Goal: Navigation & Orientation: Find specific page/section

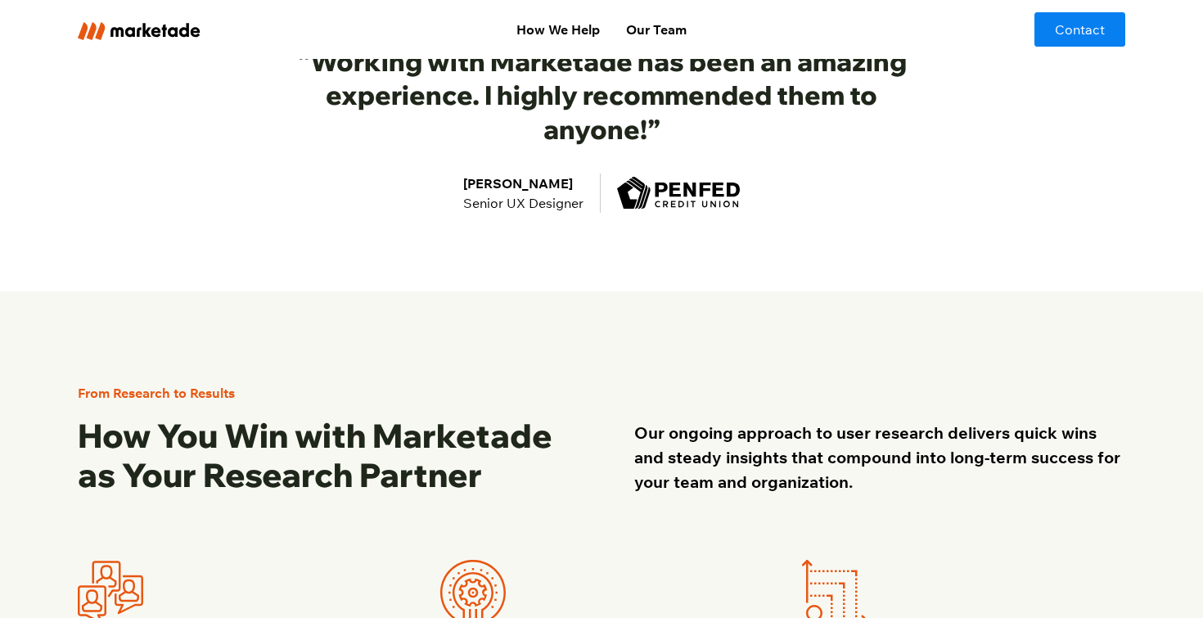
scroll to position [1128, 0]
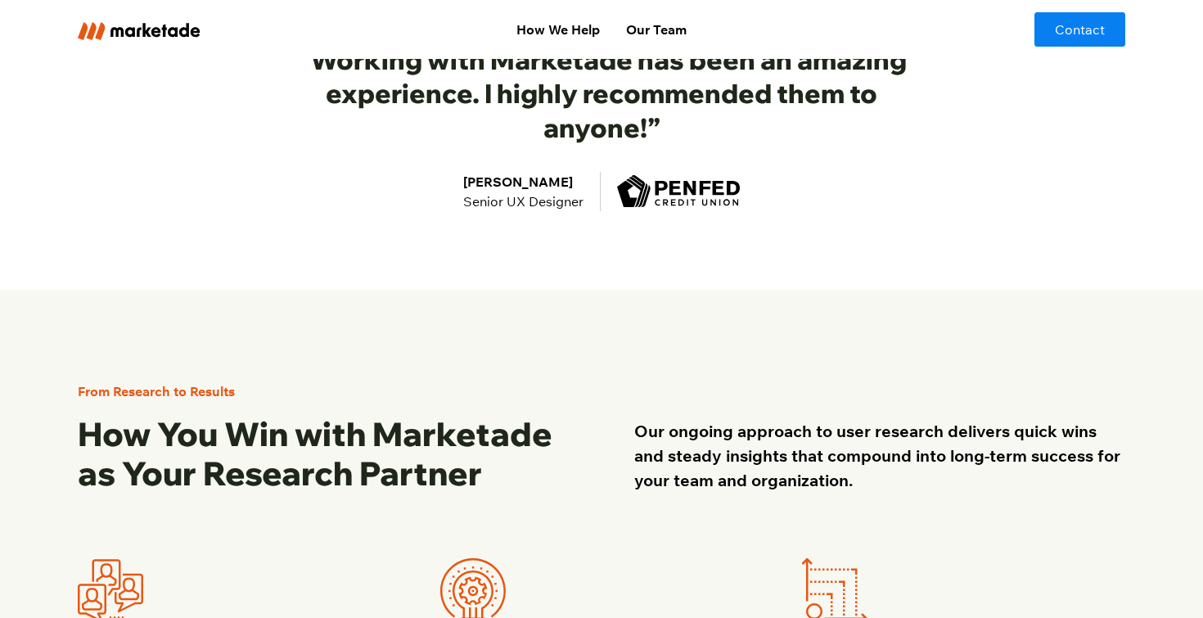
click at [702, 331] on div "From Research to Results How You Win with Marketade as Your Research Partner Ou…" at bounding box center [602, 619] width 1048 height 659
click at [677, 352] on div "From Research to Results How You Win with Marketade as Your Research Partner Ou…" at bounding box center [602, 619] width 1048 height 659
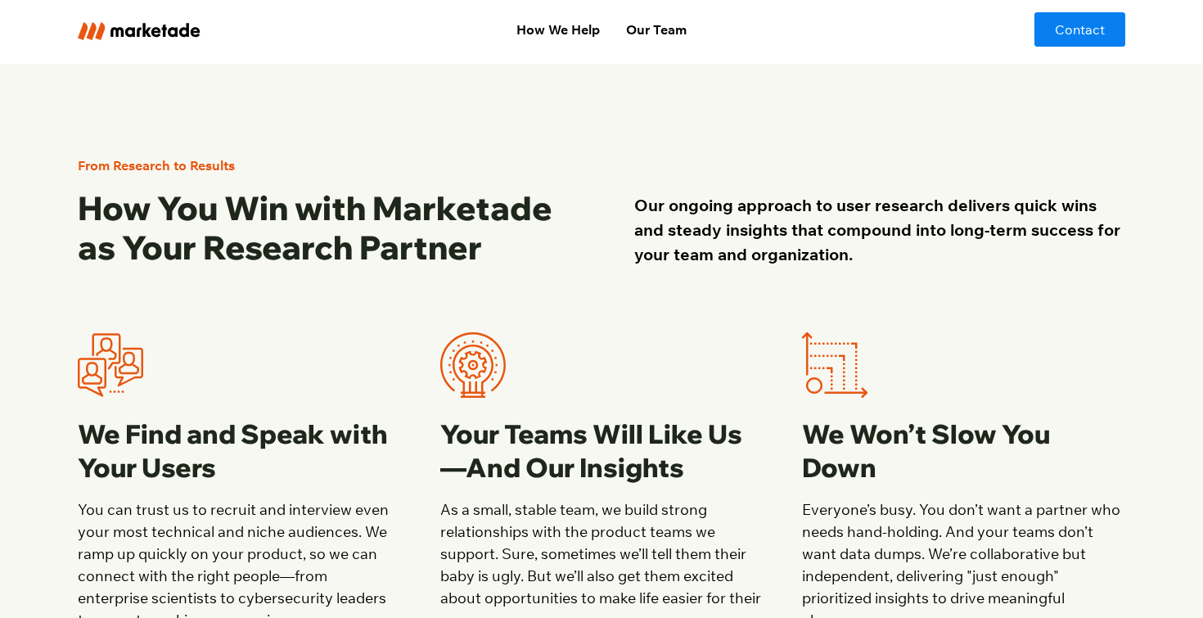
scroll to position [1355, 0]
click at [701, 341] on div at bounding box center [601, 363] width 323 height 65
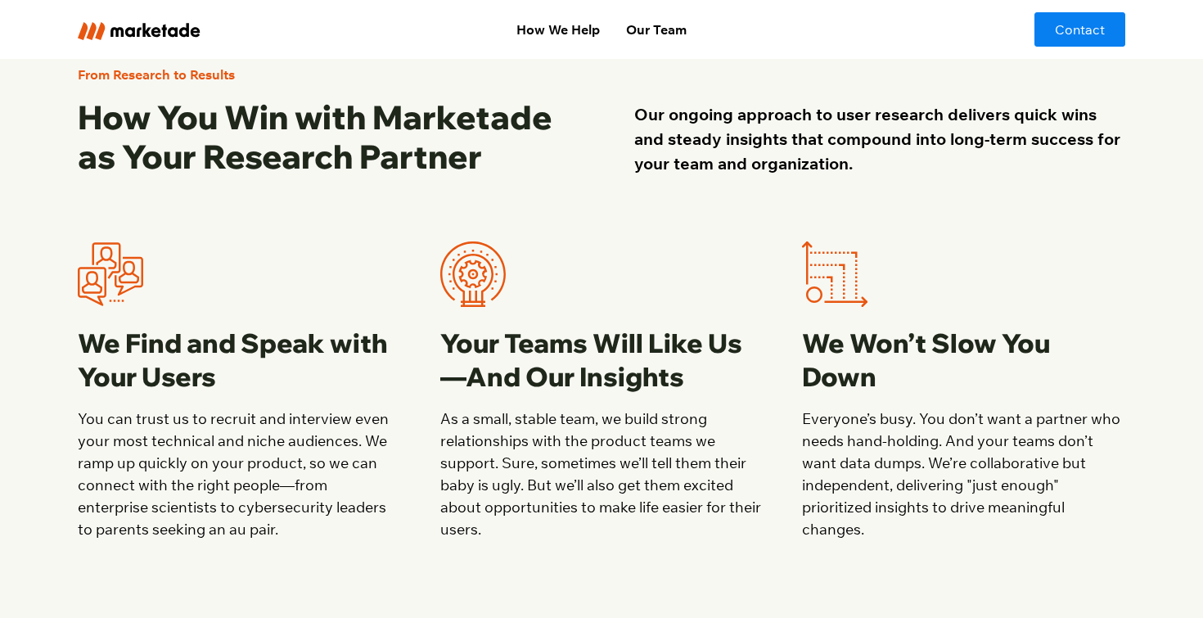
scroll to position [1455, 0]
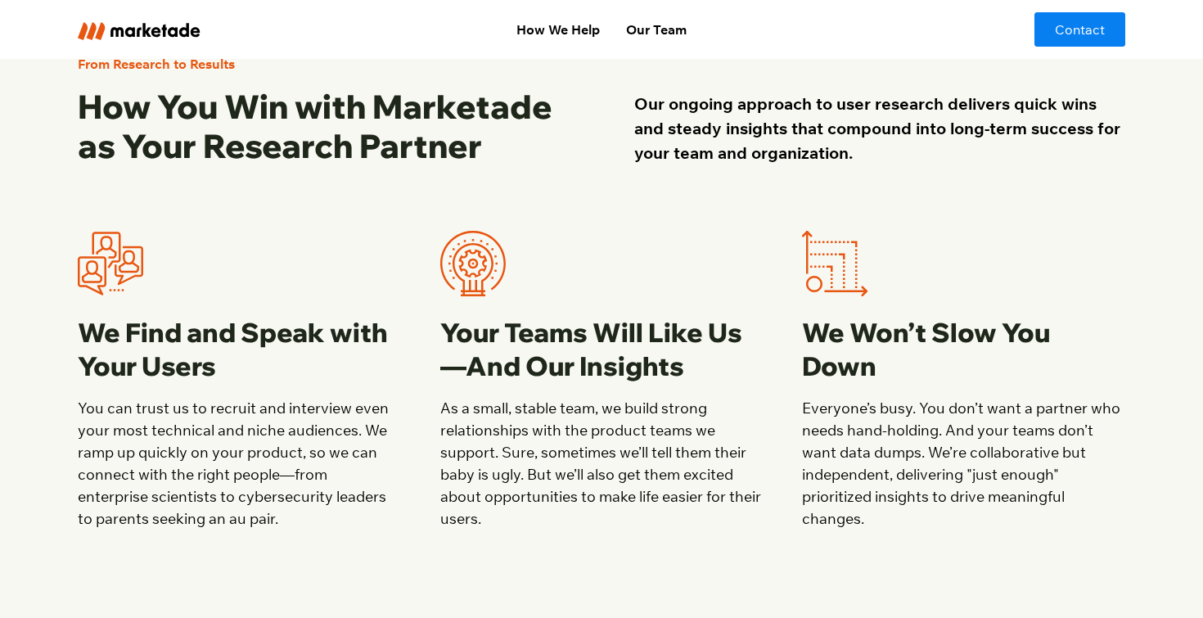
click at [768, 404] on div "We Find and Speak with Your Users You can trust us to recruit and interview eve…" at bounding box center [602, 380] width 1048 height 299
click at [768, 426] on div "We Find and Speak with Your Users You can trust us to recruit and interview eve…" at bounding box center [602, 380] width 1048 height 299
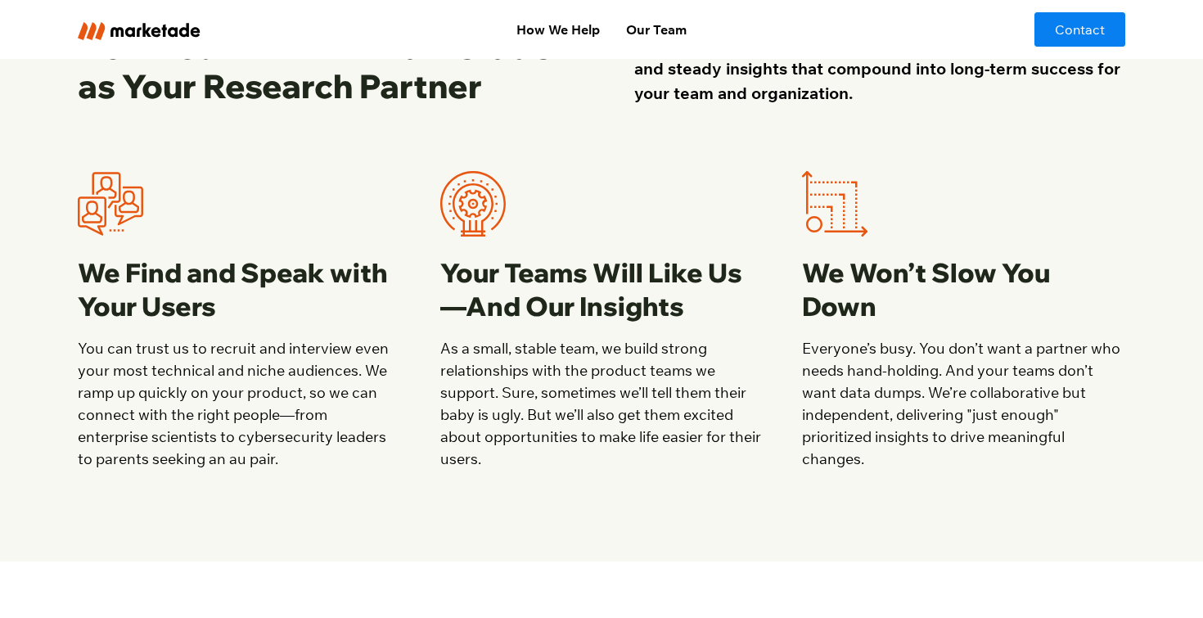
scroll to position [1517, 0]
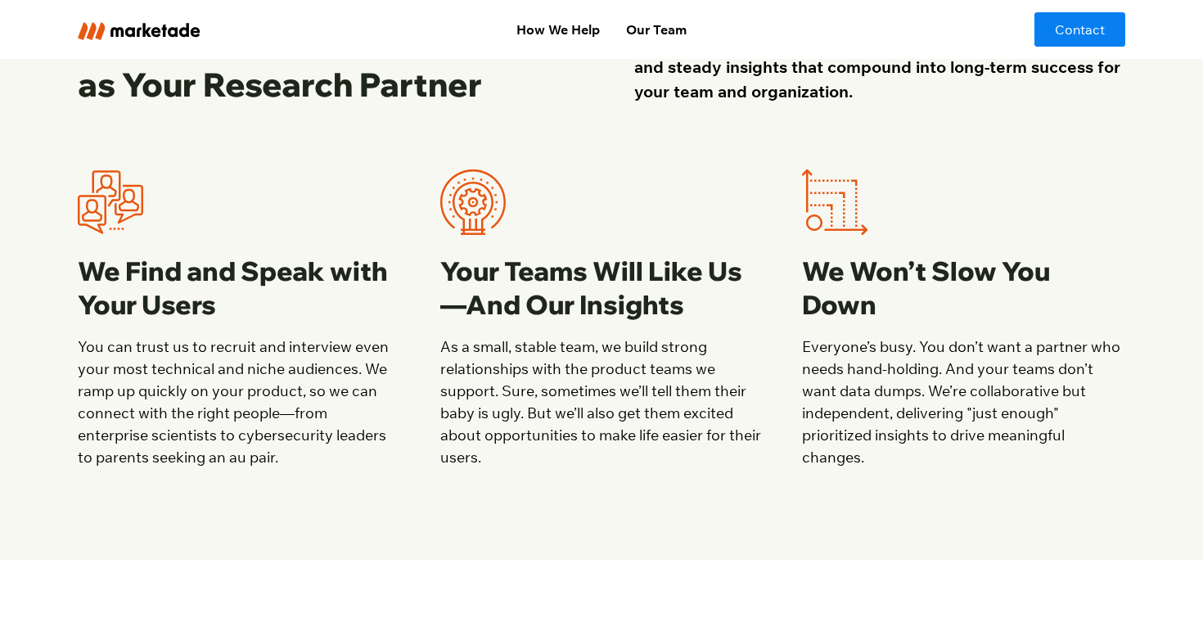
click at [781, 382] on div "We Find and Speak with Your Users You can trust us to recruit and interview eve…" at bounding box center [602, 318] width 1048 height 299
click at [786, 373] on div "We Find and Speak with Your Users You can trust us to recruit and interview eve…" at bounding box center [602, 318] width 1048 height 299
click at [782, 382] on div "We Find and Speak with Your Users You can trust us to recruit and interview eve…" at bounding box center [602, 318] width 1048 height 299
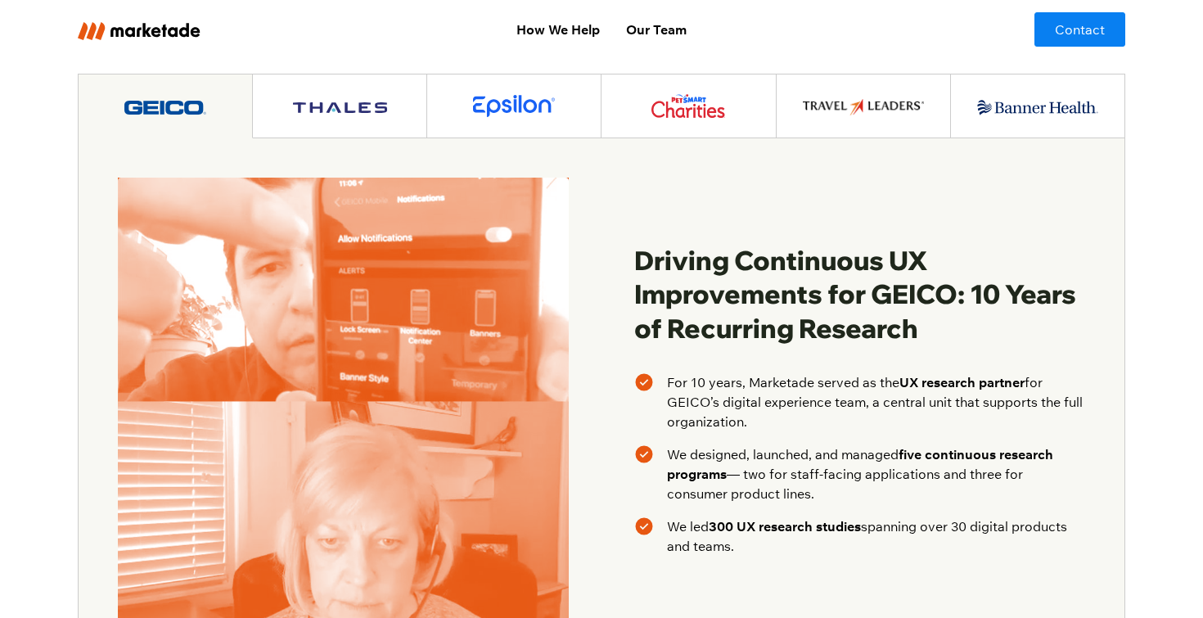
scroll to position [2586, 0]
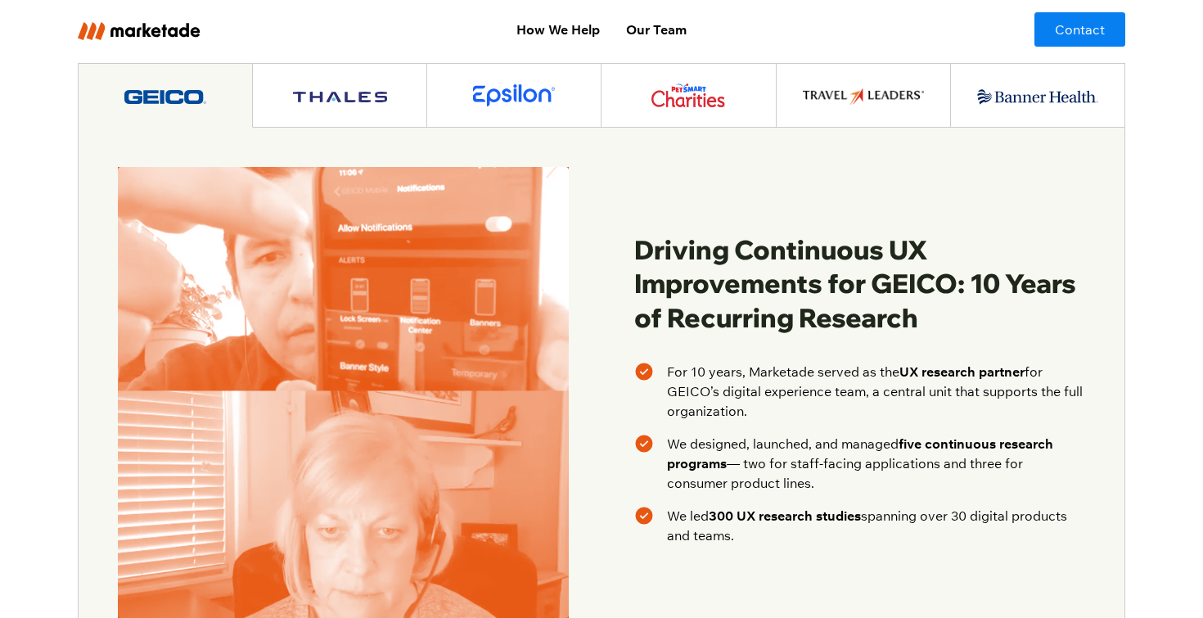
click at [325, 71] on link at bounding box center [340, 96] width 174 height 64
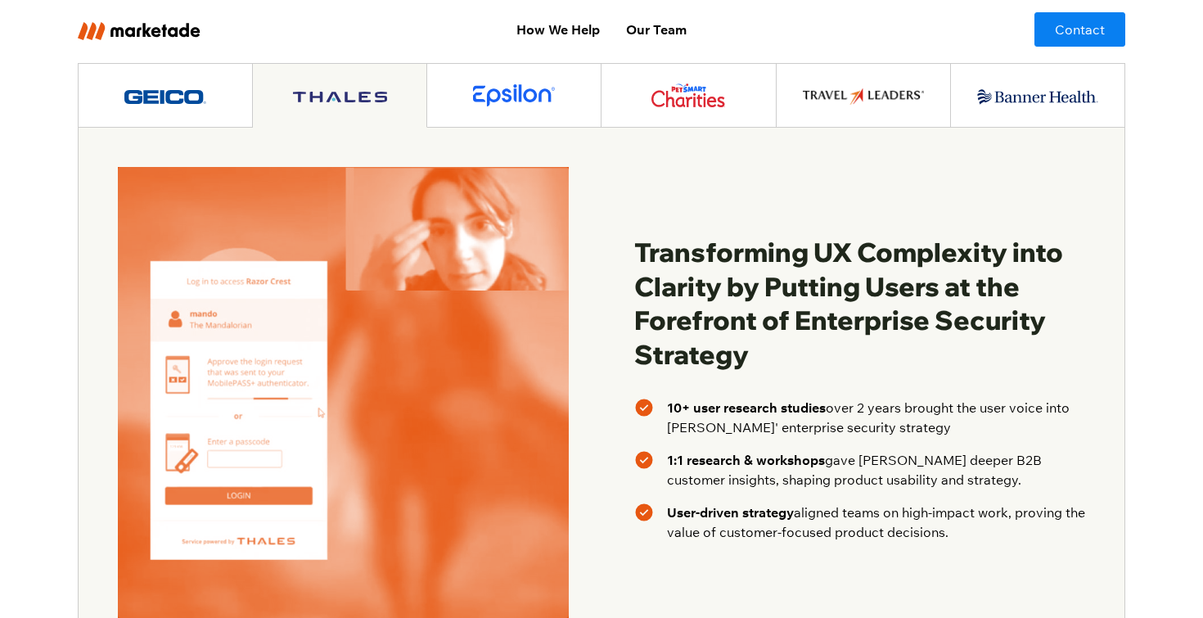
click at [616, 335] on div "Transforming UX Complexity into Clarity by Putting Users at the Forefront of En…" at bounding box center [602, 393] width 1046 height 530
click at [607, 341] on div "Transforming UX Complexity into Clarity by Putting Users at the Forefront of En…" at bounding box center [602, 393] width 1046 height 530
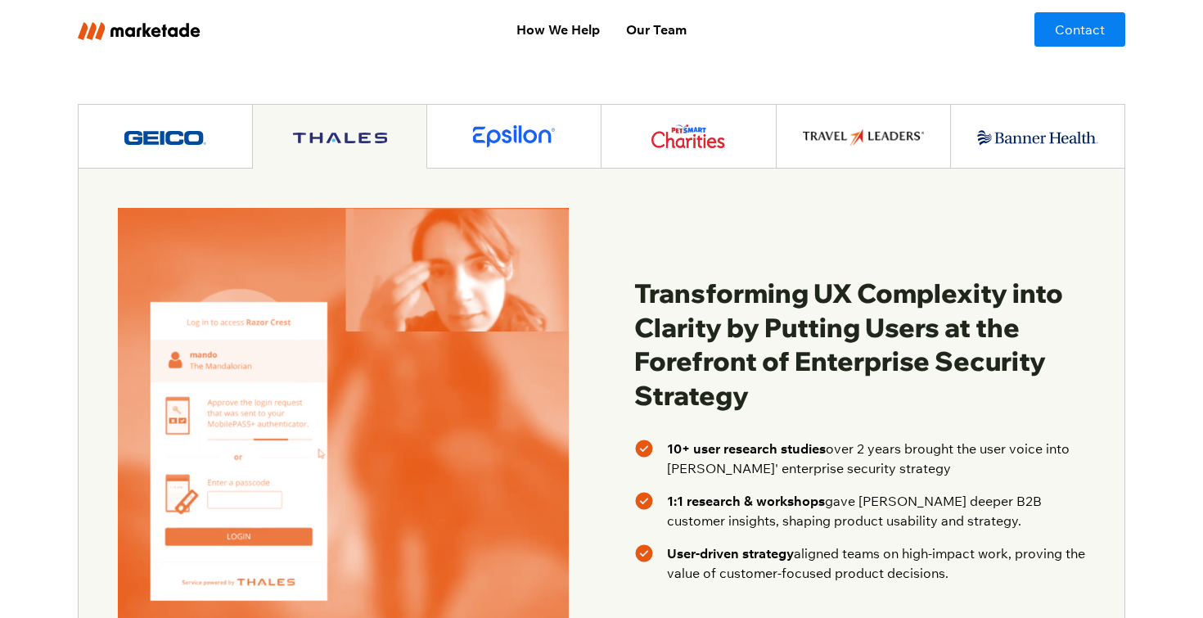
scroll to position [2543, 0]
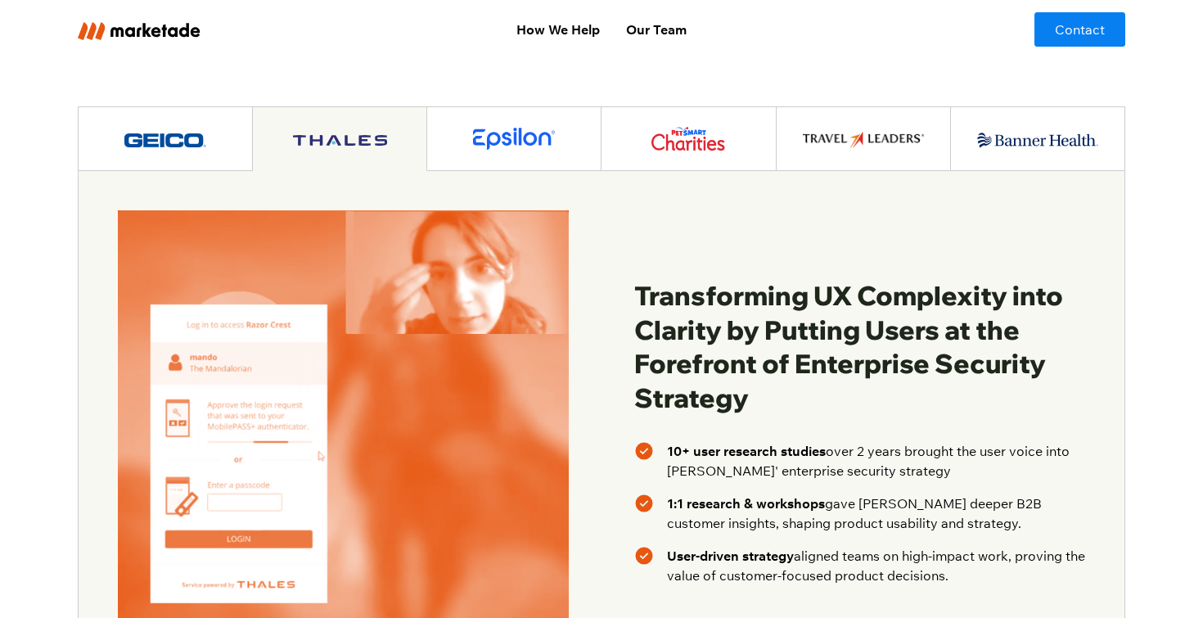
click at [490, 128] on img at bounding box center [514, 139] width 82 height 22
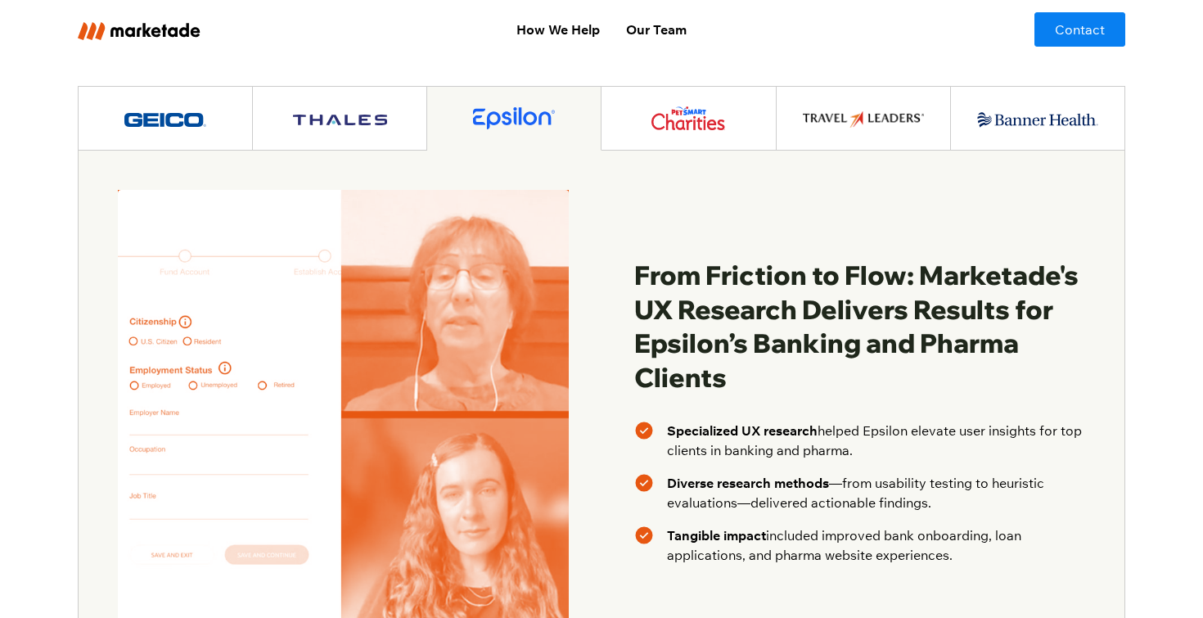
scroll to position [2559, 0]
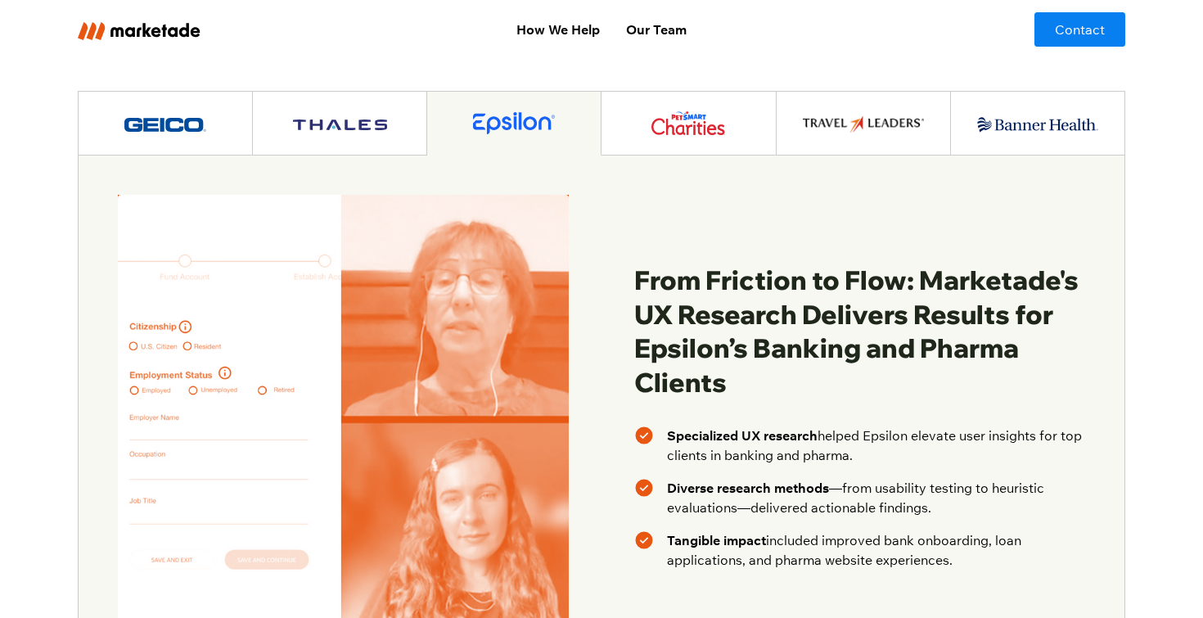
click at [671, 196] on div "From Friction to Flow: Marketade's UX Research Delivers Results for Epsilon’s B…" at bounding box center [859, 420] width 451 height 451
click at [685, 103] on link at bounding box center [689, 124] width 174 height 64
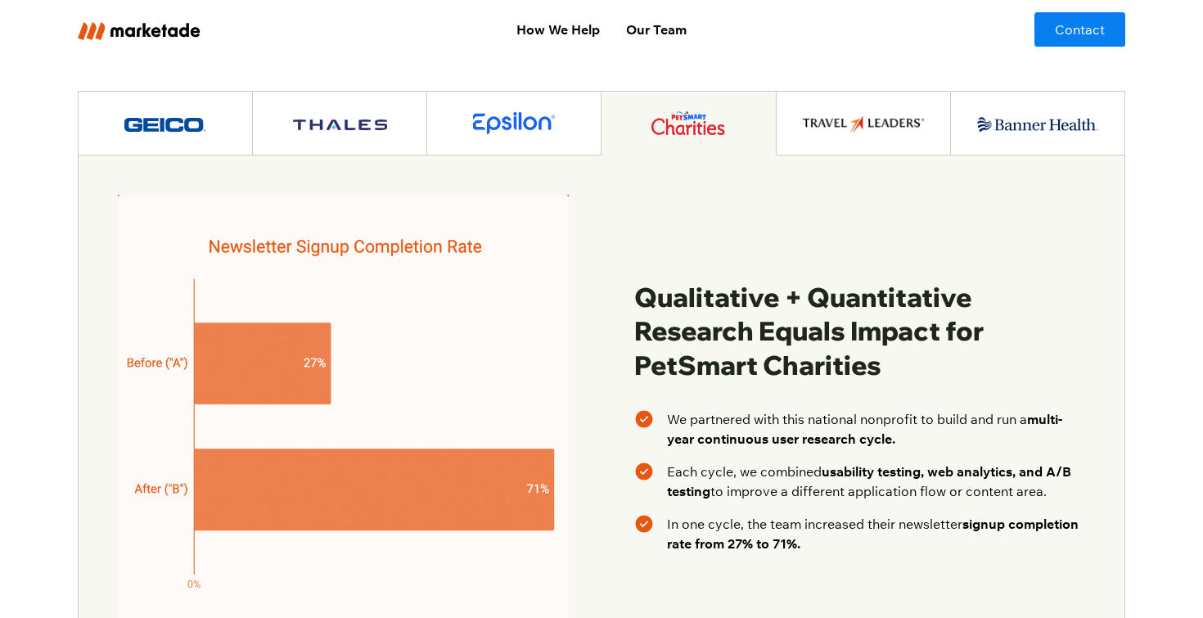
click at [873, 116] on img at bounding box center [863, 124] width 121 height 16
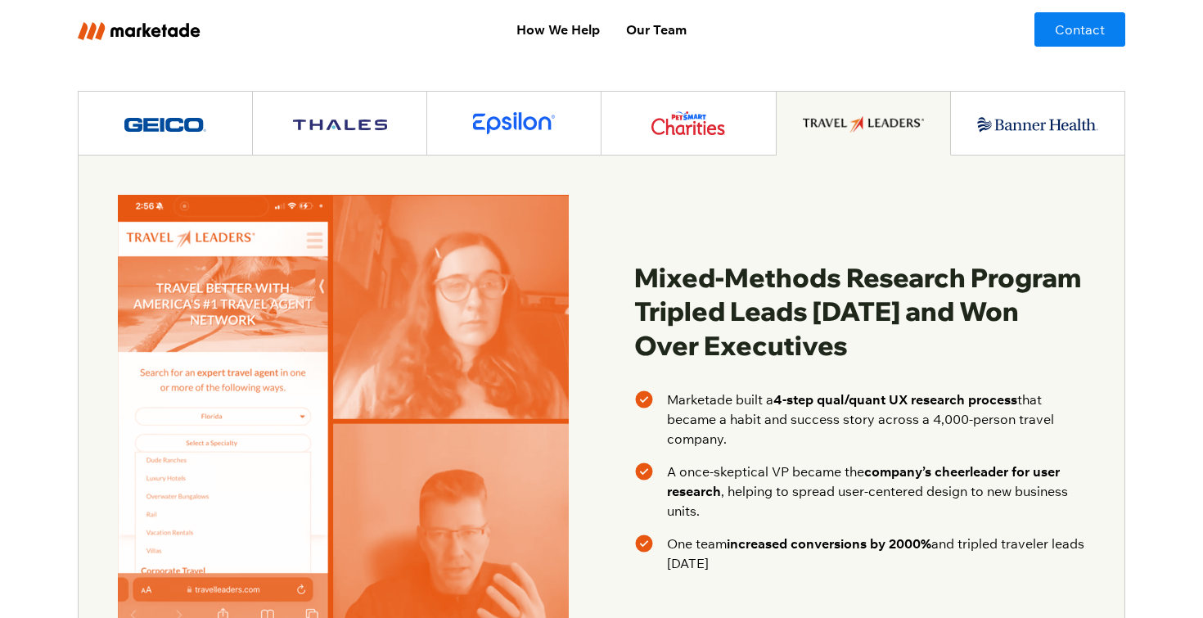
click at [1034, 117] on img at bounding box center [1037, 125] width 121 height 16
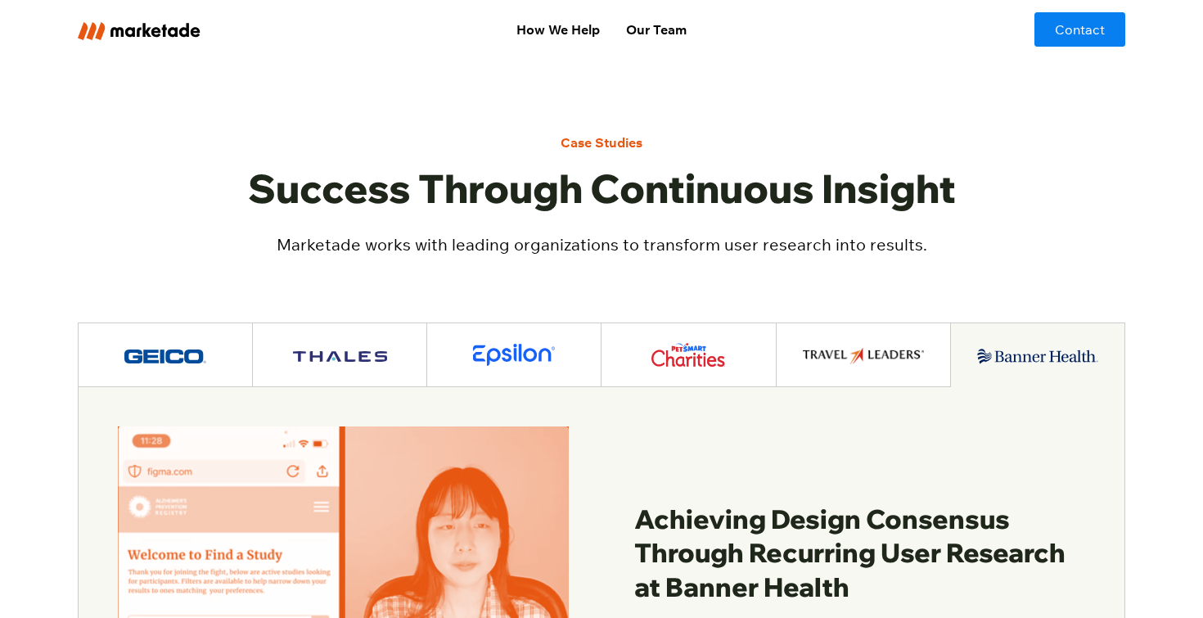
scroll to position [1339, 0]
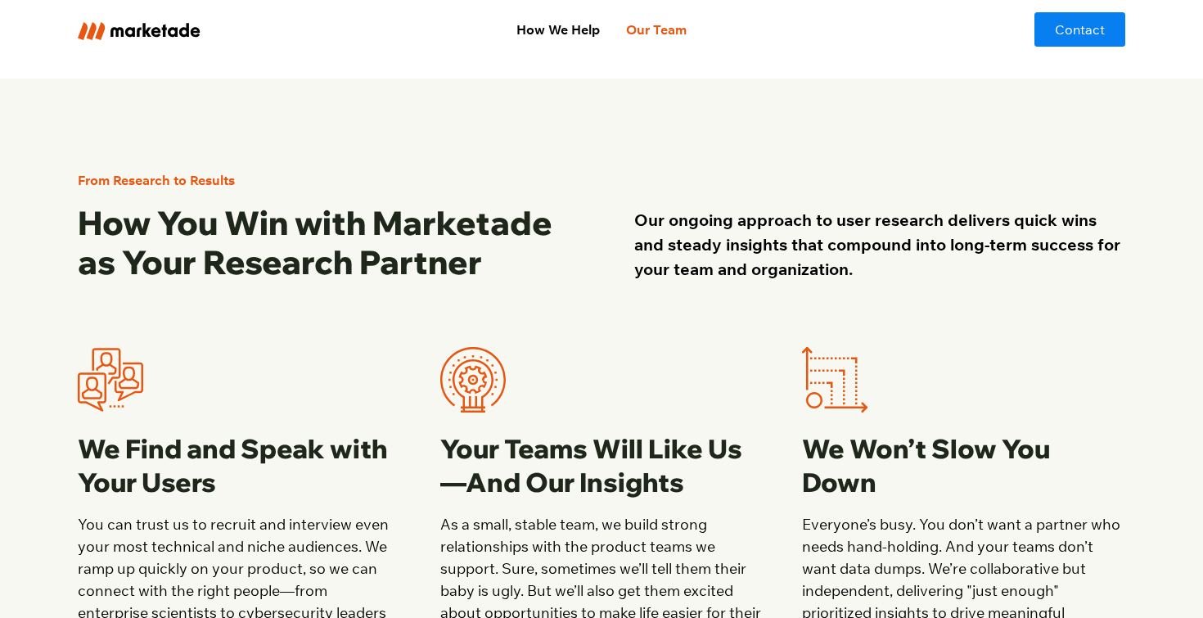
click at [661, 26] on link "Our Team" at bounding box center [656, 29] width 87 height 33
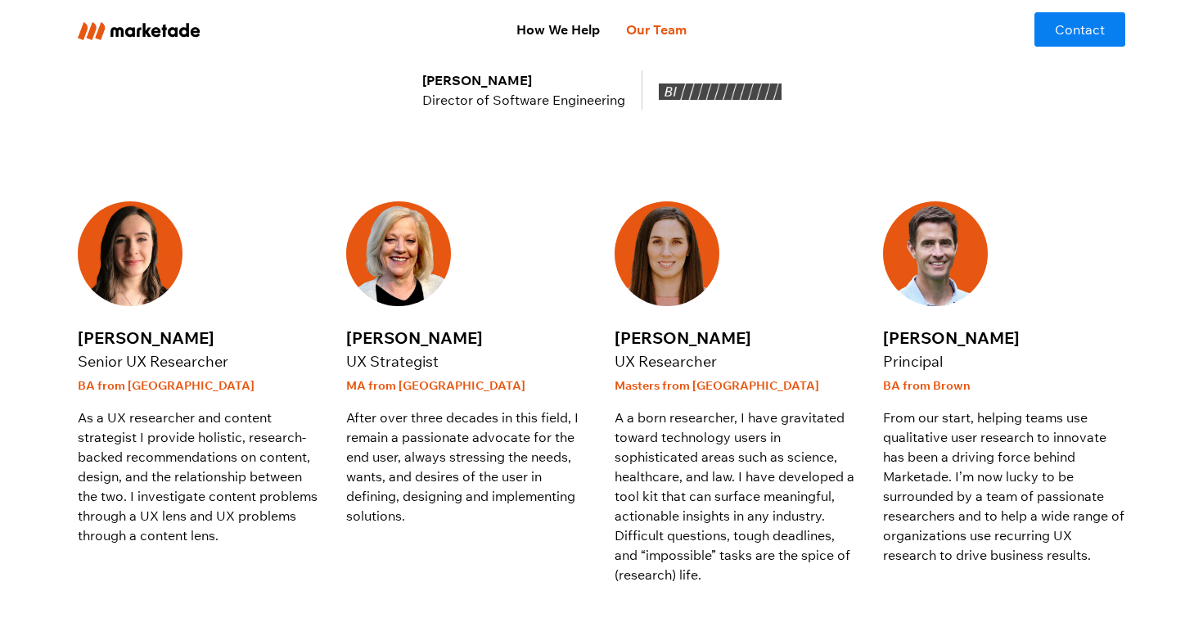
scroll to position [392, 0]
click at [764, 514] on p "A a born researcher, I have gravitated toward technology users in sophisticated…" at bounding box center [736, 495] width 242 height 177
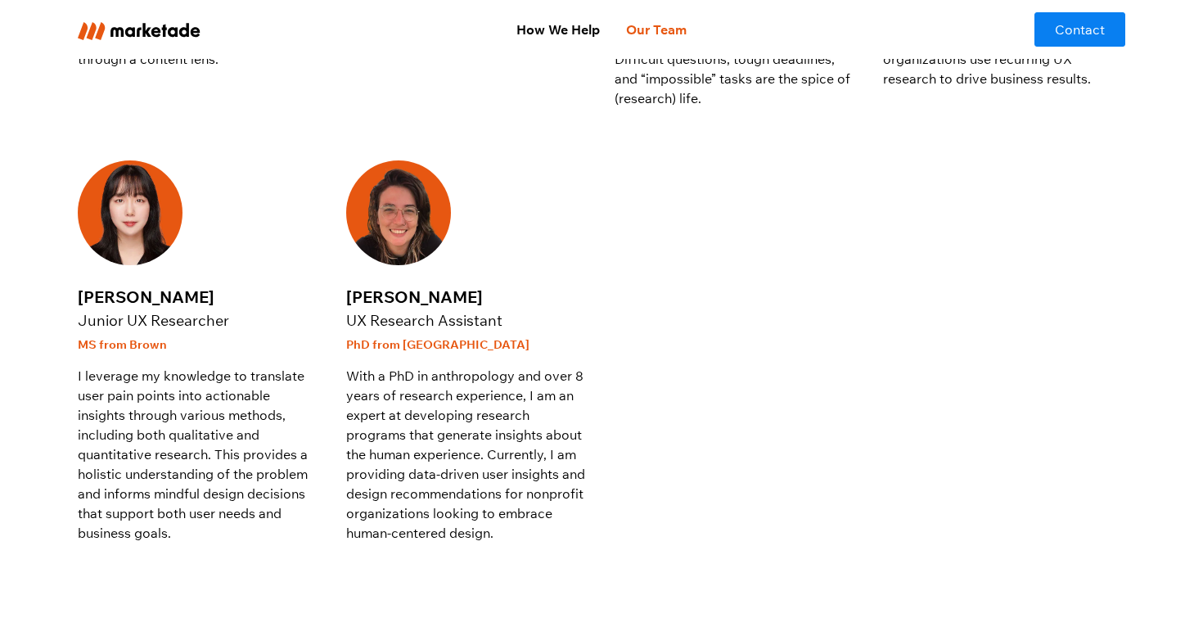
scroll to position [870, 0]
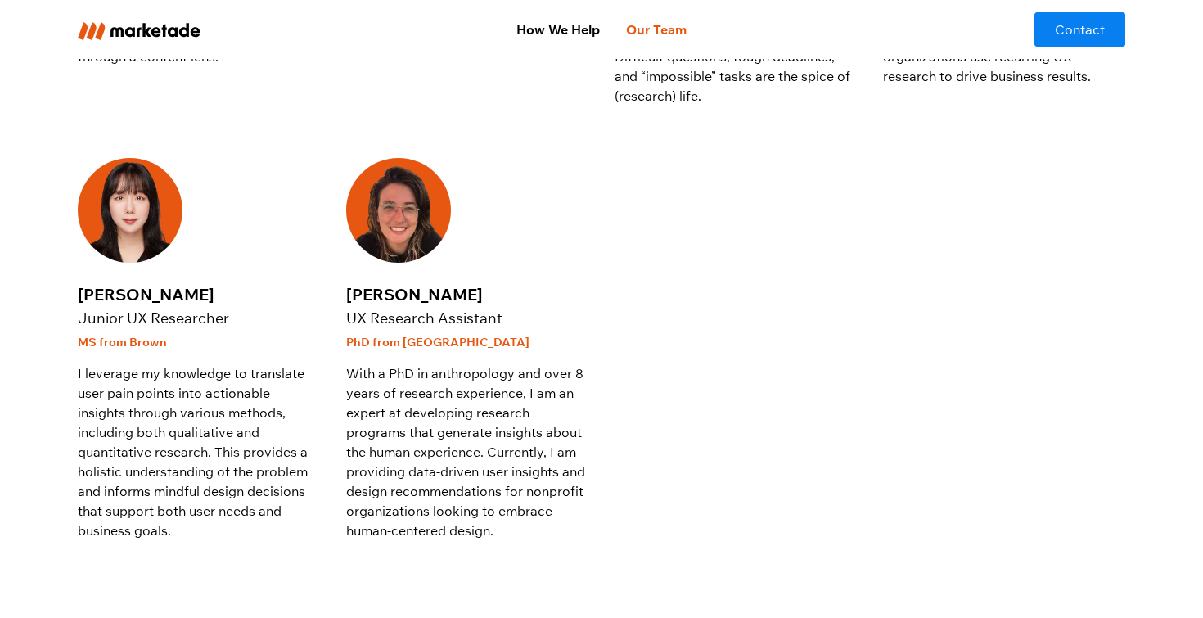
click at [651, 444] on div at bounding box center [736, 349] width 242 height 383
click at [637, 438] on div at bounding box center [736, 349] width 242 height 383
click at [634, 428] on div at bounding box center [736, 349] width 242 height 383
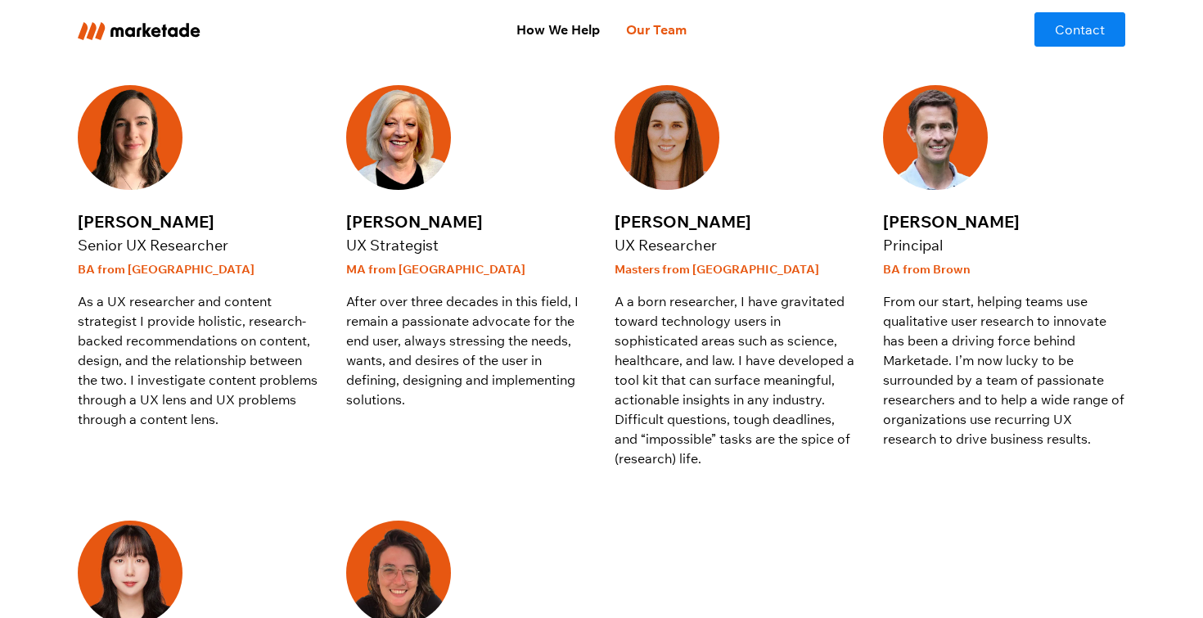
scroll to position [480, 0]
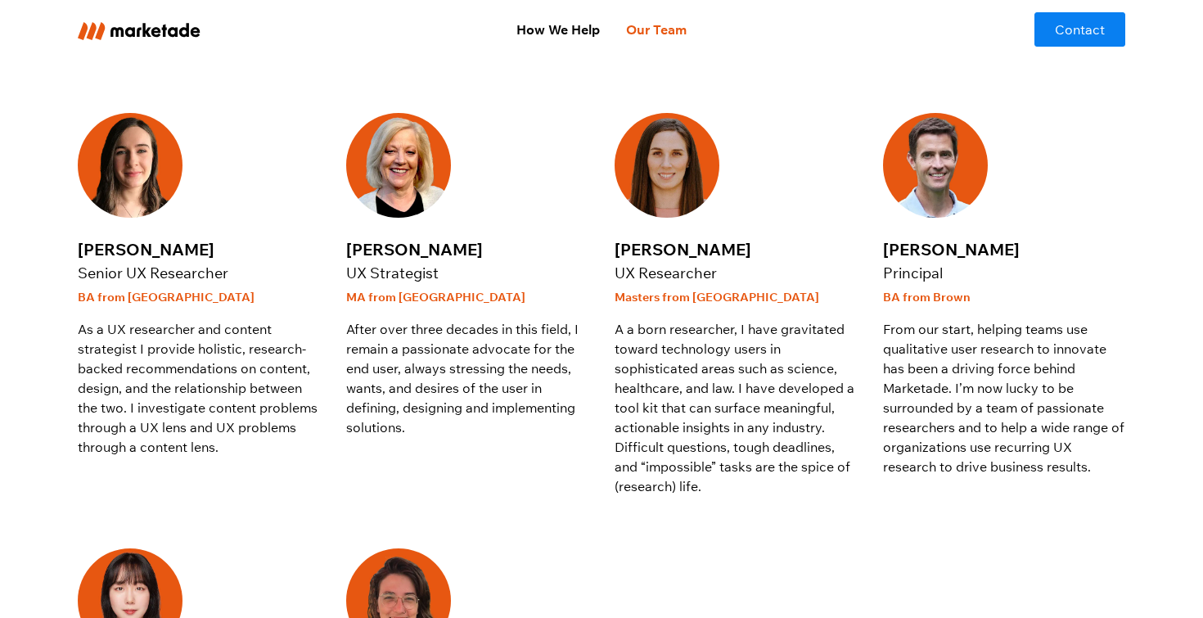
click at [670, 376] on p "A a born researcher, I have gravitated toward technology users in sophisticated…" at bounding box center [736, 407] width 242 height 177
